Goal: Information Seeking & Learning: Check status

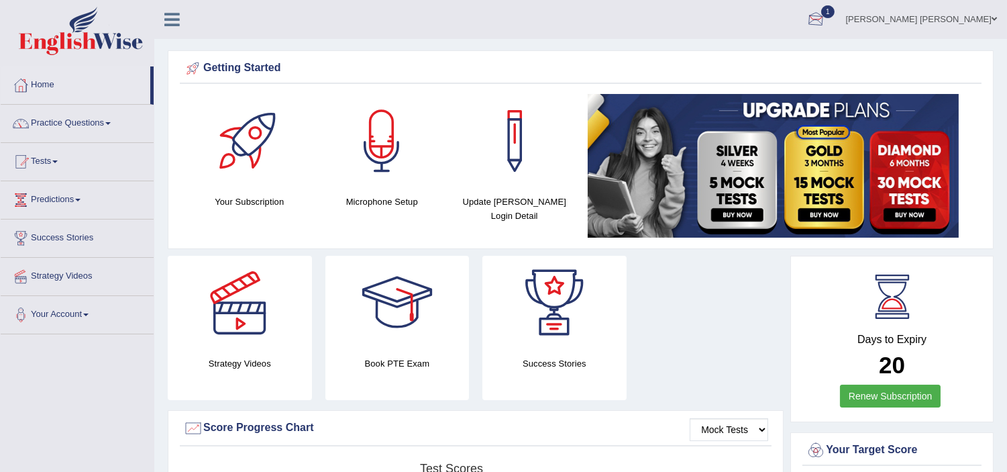
click at [826, 15] on div at bounding box center [816, 20] width 20 height 20
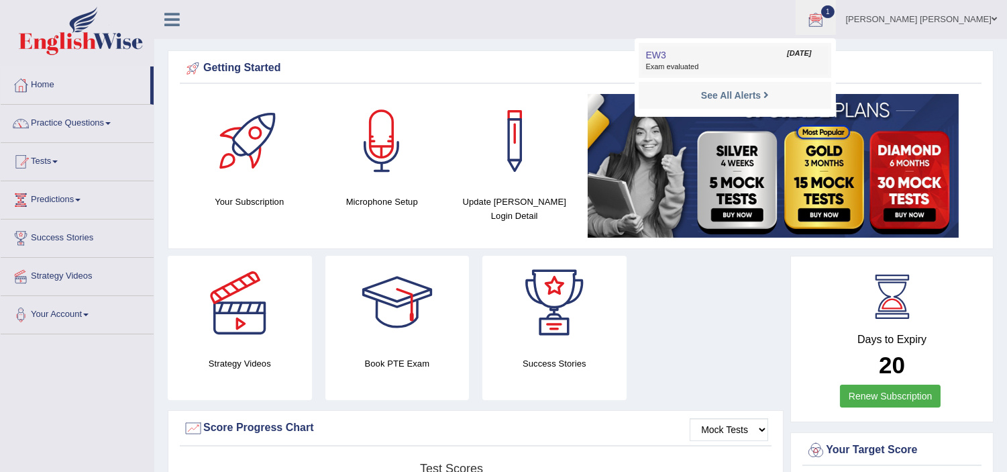
click at [777, 50] on link "EW3 [DATE] Exam evaluated" at bounding box center [734, 60] width 185 height 28
